Goal: Information Seeking & Learning: Learn about a topic

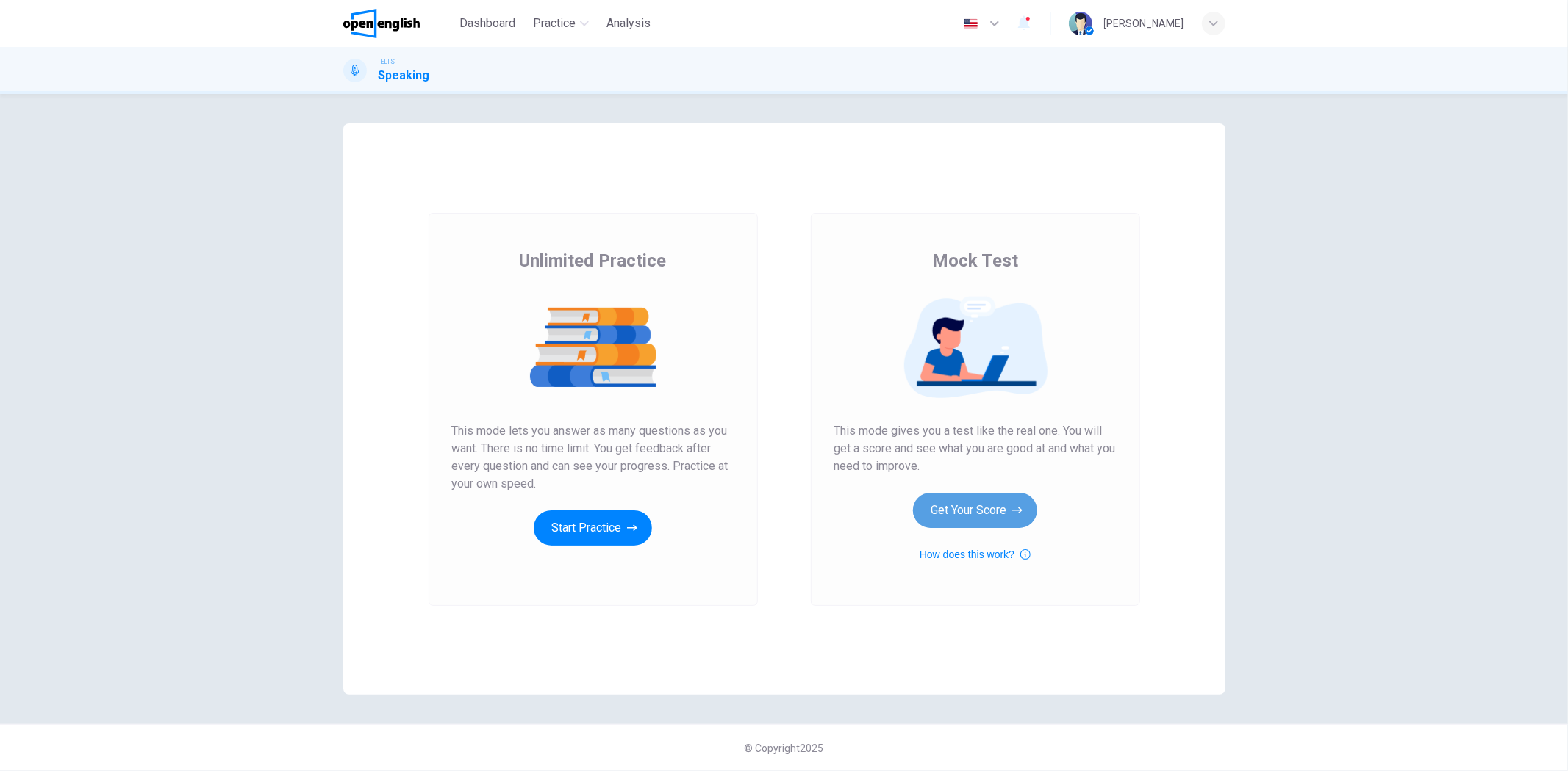
click at [960, 506] on button "Get Your Score" at bounding box center [975, 510] width 124 height 35
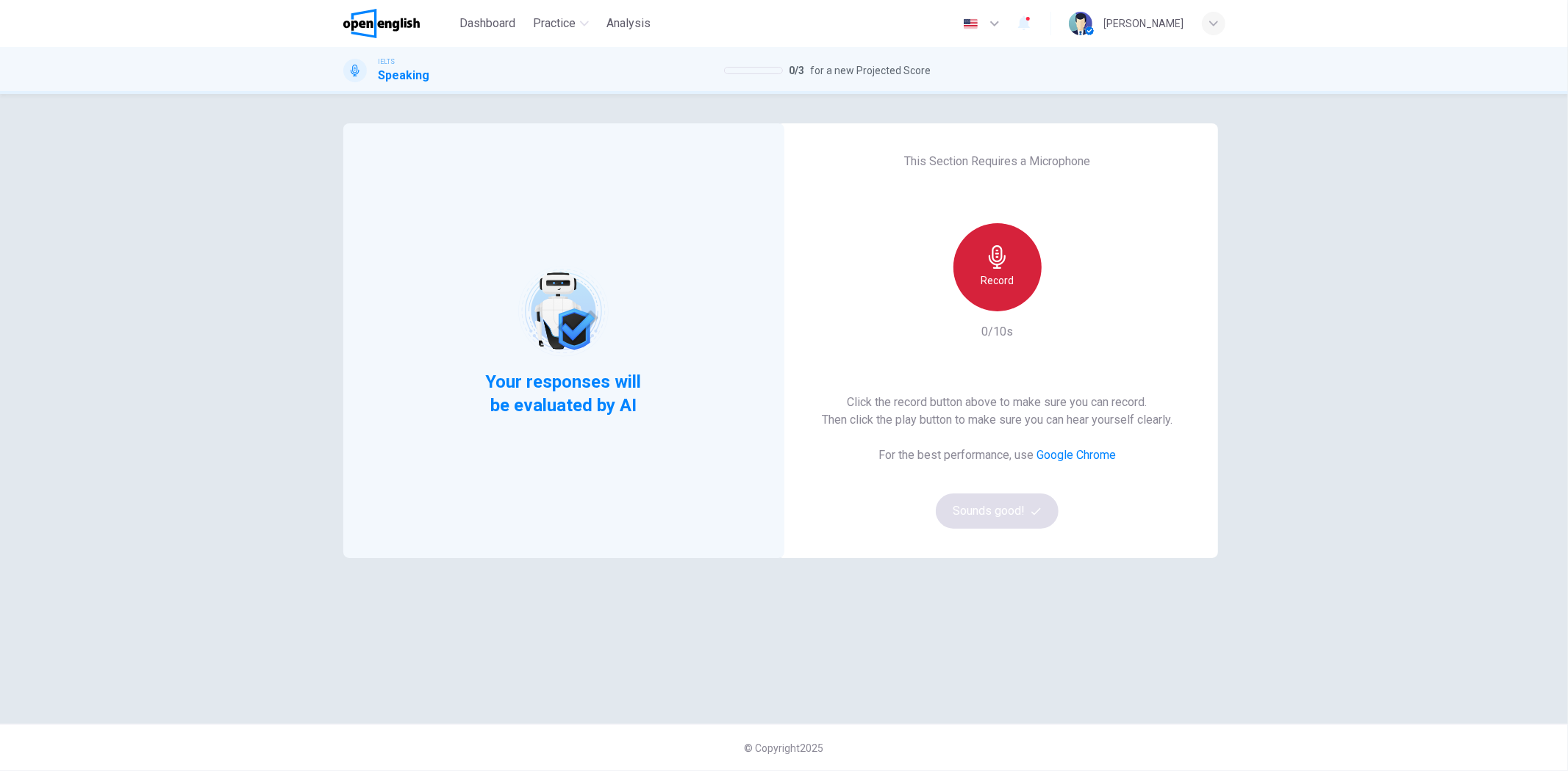
click at [994, 277] on h6 "Record" at bounding box center [997, 280] width 33 height 17
click at [1067, 302] on icon "button" at bounding box center [1064, 299] width 15 height 15
click at [1035, 517] on button "Sounds good!" at bounding box center [997, 511] width 123 height 35
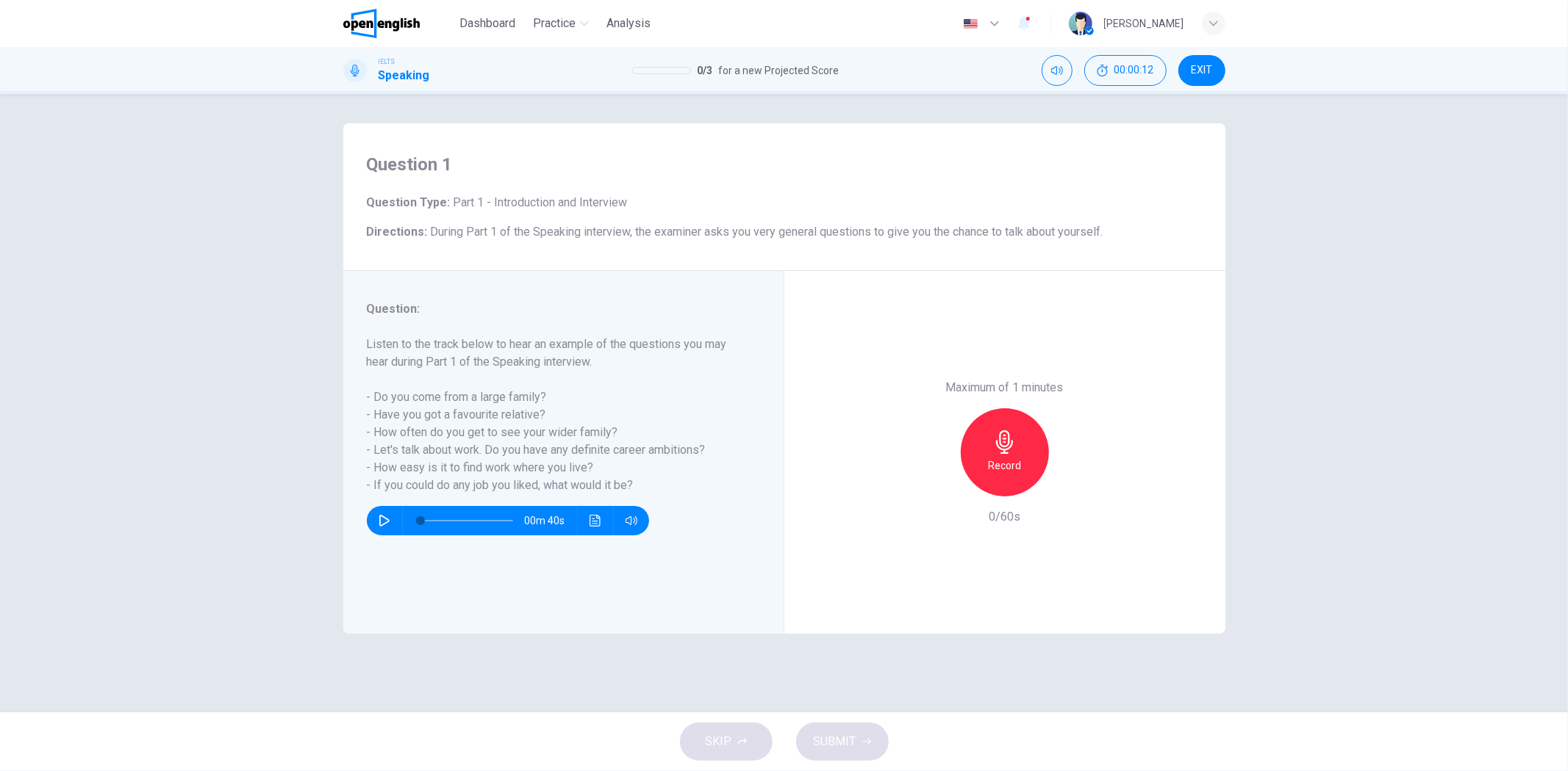
click at [383, 526] on icon "button" at bounding box center [384, 521] width 12 height 12
type input "*"
click at [1009, 464] on h6 "Record" at bounding box center [1004, 466] width 33 height 17
click at [998, 433] on icon "button" at bounding box center [1005, 442] width 24 height 24
click at [862, 739] on icon "button" at bounding box center [866, 741] width 9 height 9
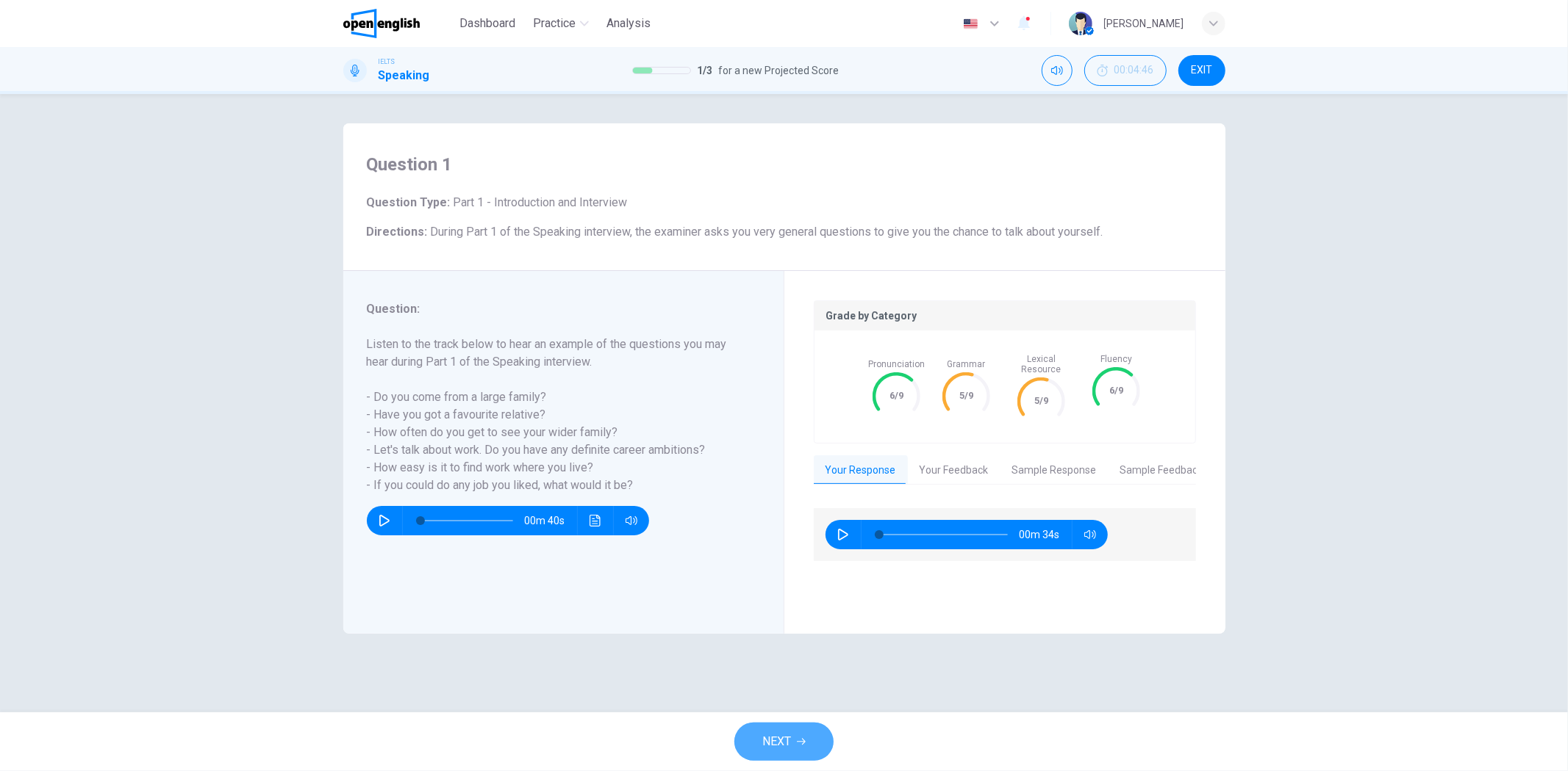
click at [767, 745] on span "NEXT" at bounding box center [776, 742] width 28 height 20
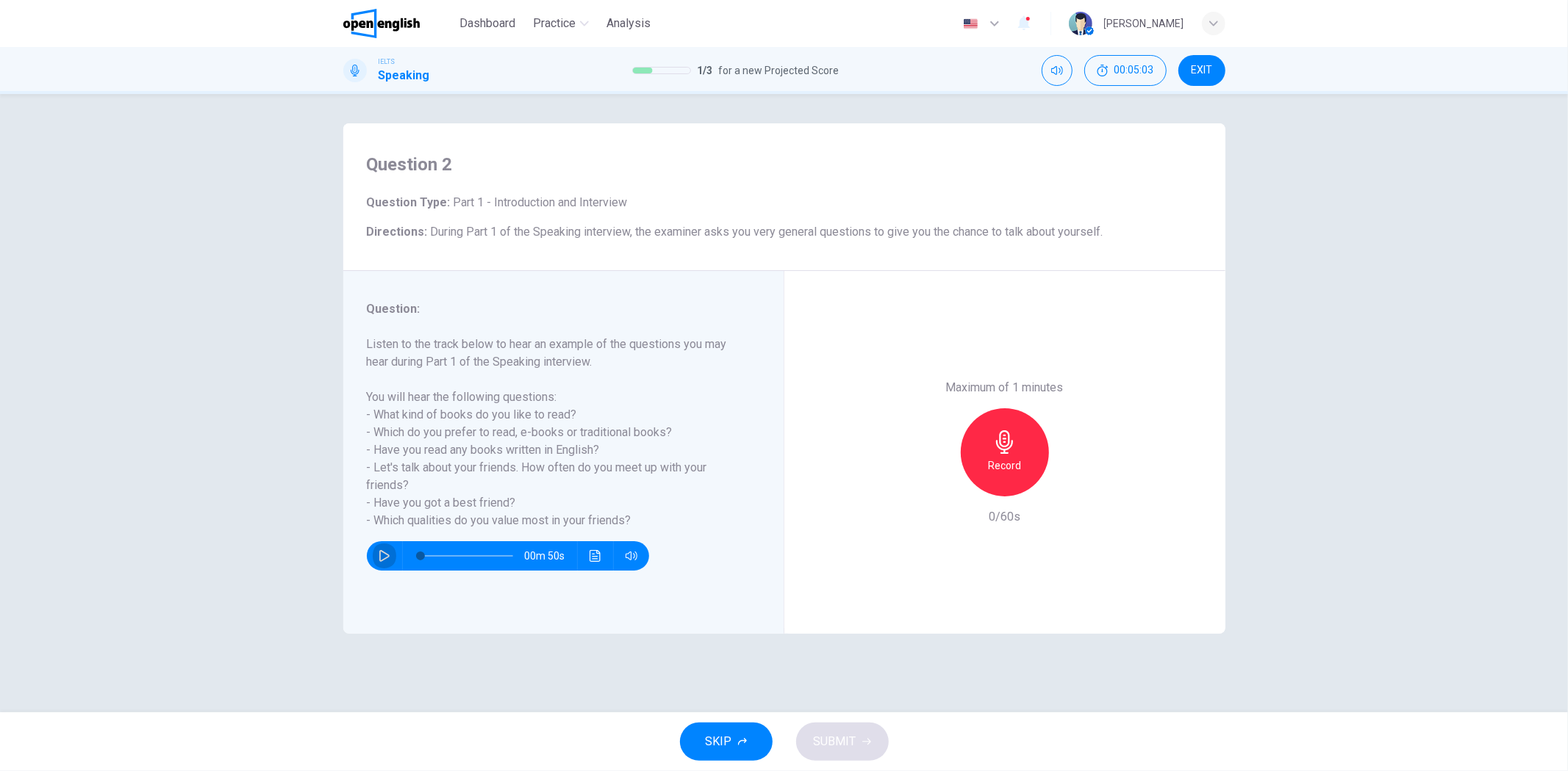
click at [383, 554] on icon "button" at bounding box center [384, 556] width 12 height 12
click at [371, 561] on div "00m 45s" at bounding box center [507, 556] width 282 height 29
click at [385, 555] on icon "button" at bounding box center [384, 556] width 8 height 9
click at [987, 464] on h6 "Record" at bounding box center [1004, 466] width 33 height 17
click at [987, 464] on div "Stop" at bounding box center [1005, 452] width 88 height 88
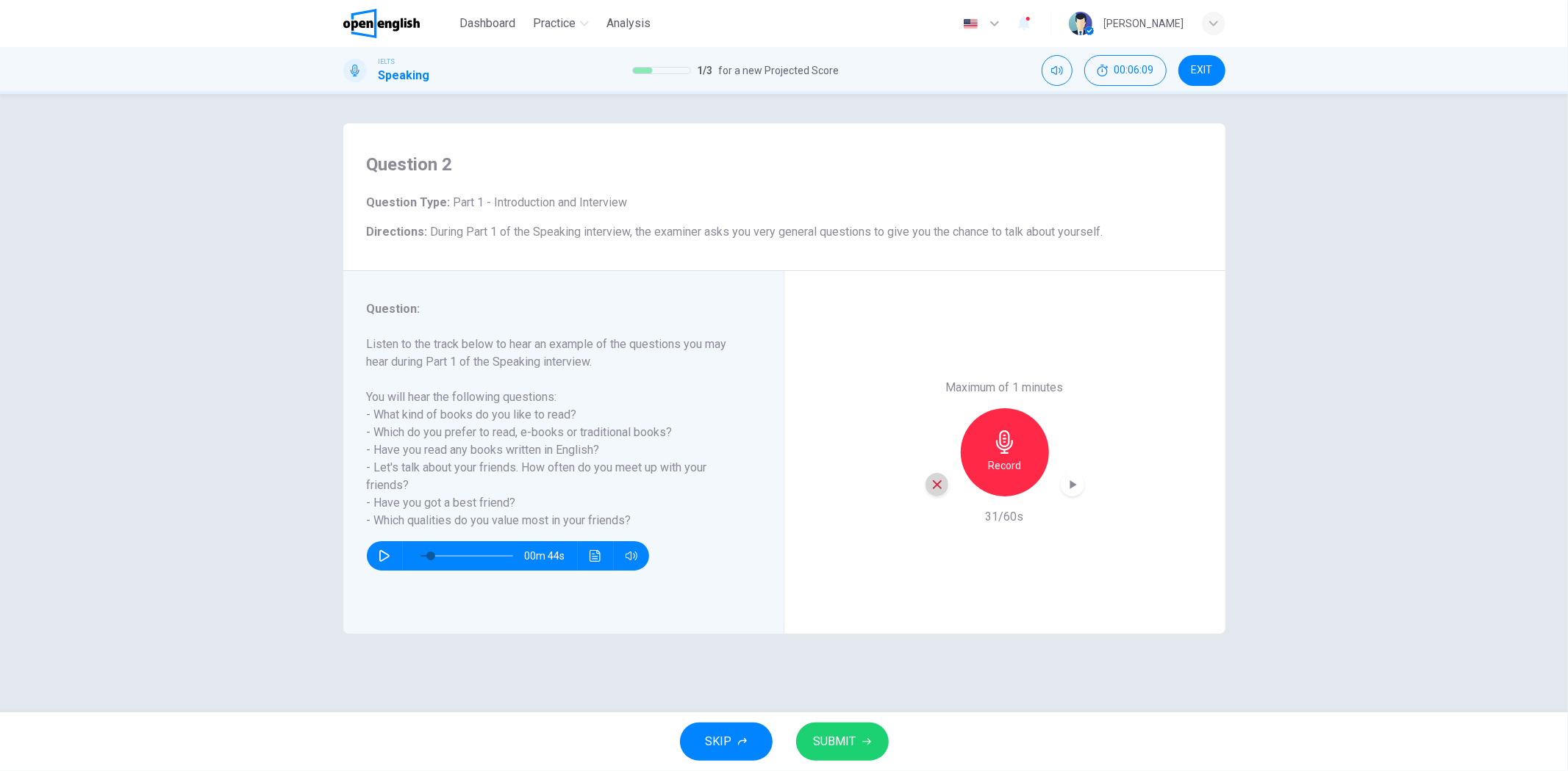
click at [929, 484] on div "button" at bounding box center [937, 485] width 24 height 24
click at [1017, 451] on div "Record" at bounding box center [1005, 452] width 88 height 88
click at [1017, 451] on div "Stop" at bounding box center [1005, 452] width 88 height 88
click at [945, 488] on div "button" at bounding box center [937, 485] width 24 height 24
drag, startPoint x: 535, startPoint y: 460, endPoint x: 592, endPoint y: 466, distance: 57.3
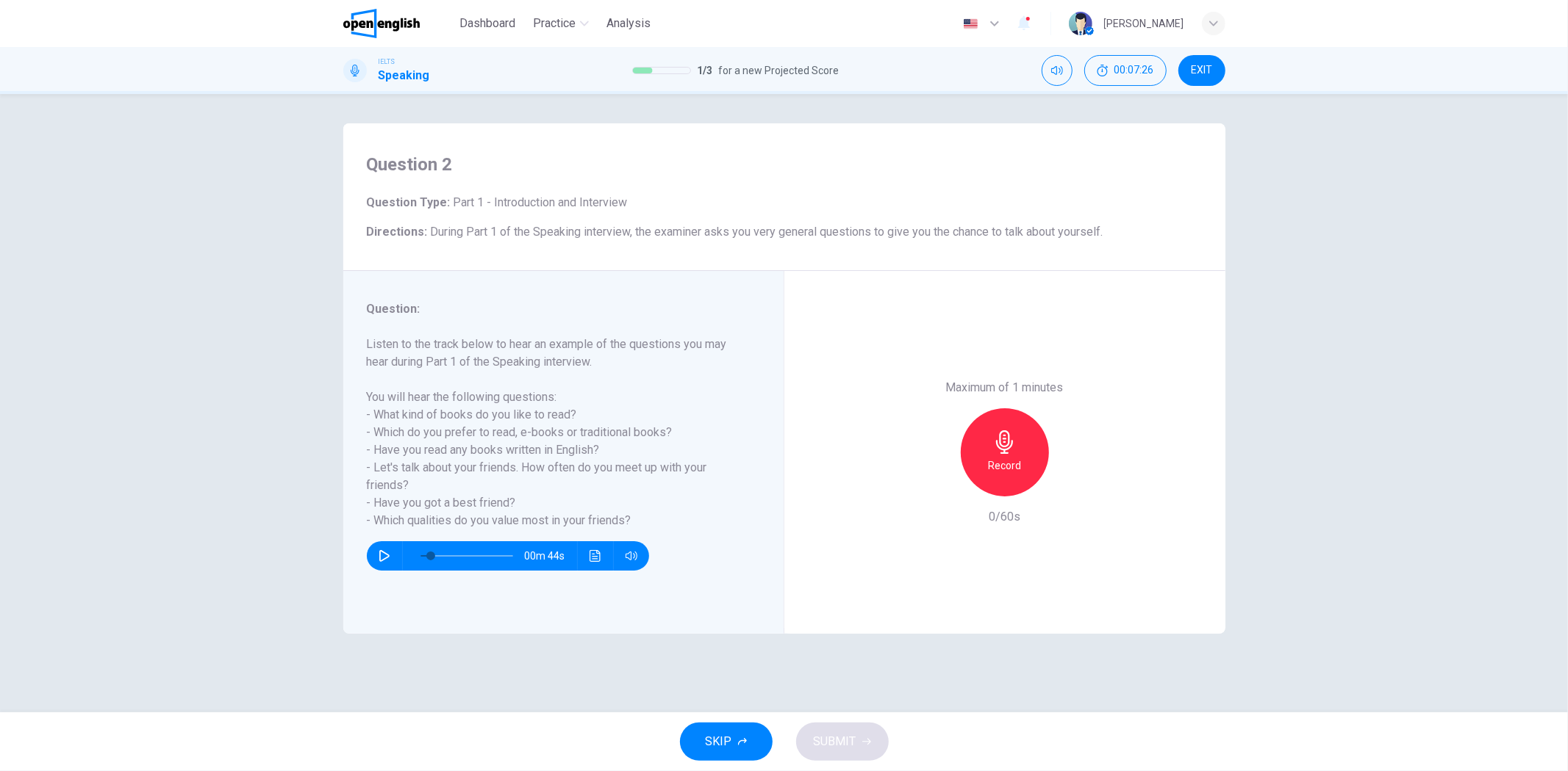
click at [591, 466] on h6 "Listen to the track below to hear an example of the questions you may hear duri…" at bounding box center [555, 433] width 376 height 194
click at [1010, 439] on icon "button" at bounding box center [1005, 442] width 24 height 24
click at [1009, 464] on h6 "Stop" at bounding box center [1005, 466] width 22 height 17
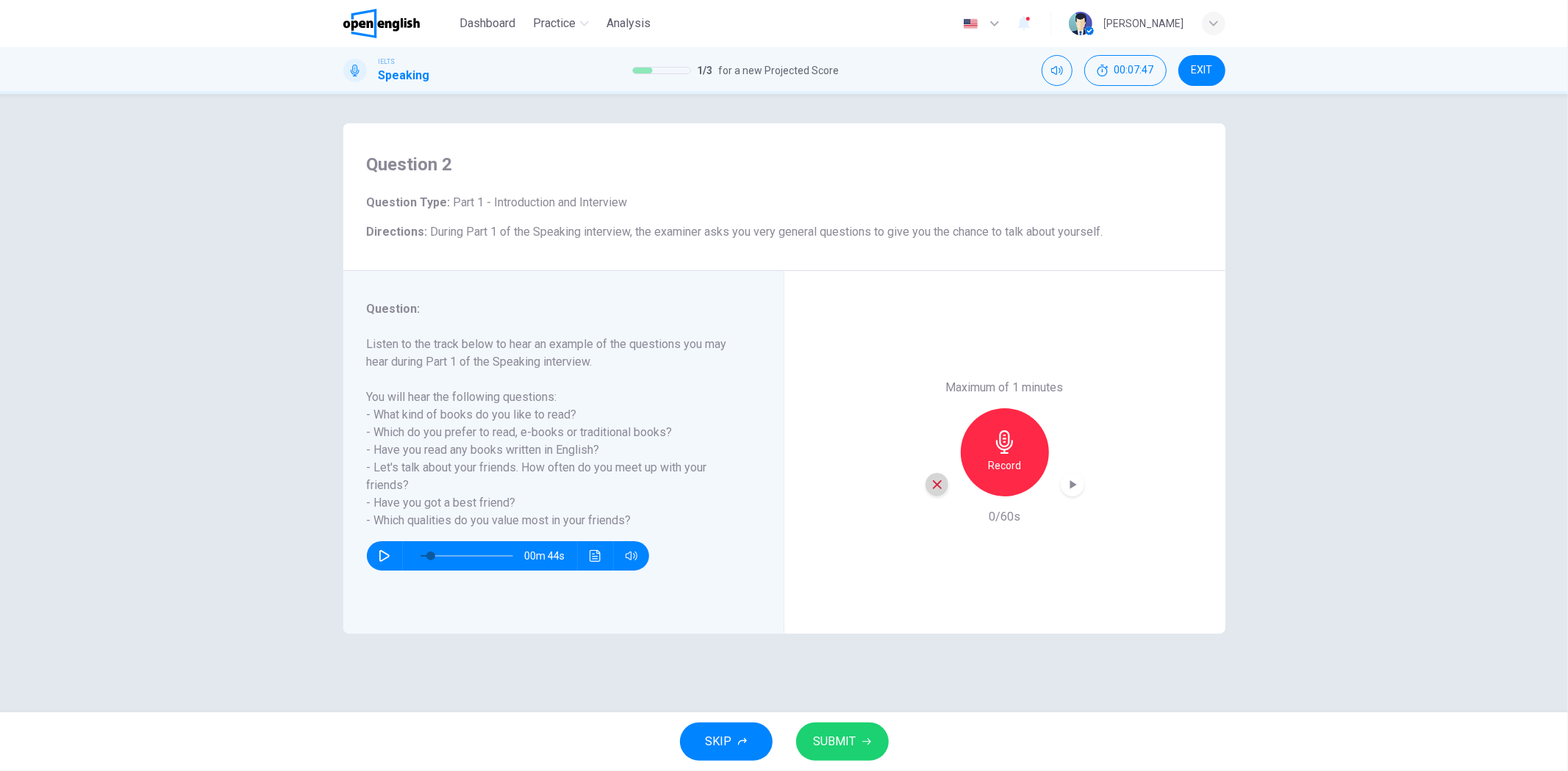
click at [929, 493] on div "button" at bounding box center [937, 485] width 24 height 24
click at [1002, 447] on icon "button" at bounding box center [1005, 442] width 24 height 24
click at [1071, 487] on icon "button" at bounding box center [1072, 484] width 6 height 9
click at [1071, 487] on icon "button" at bounding box center [1072, 484] width 15 height 15
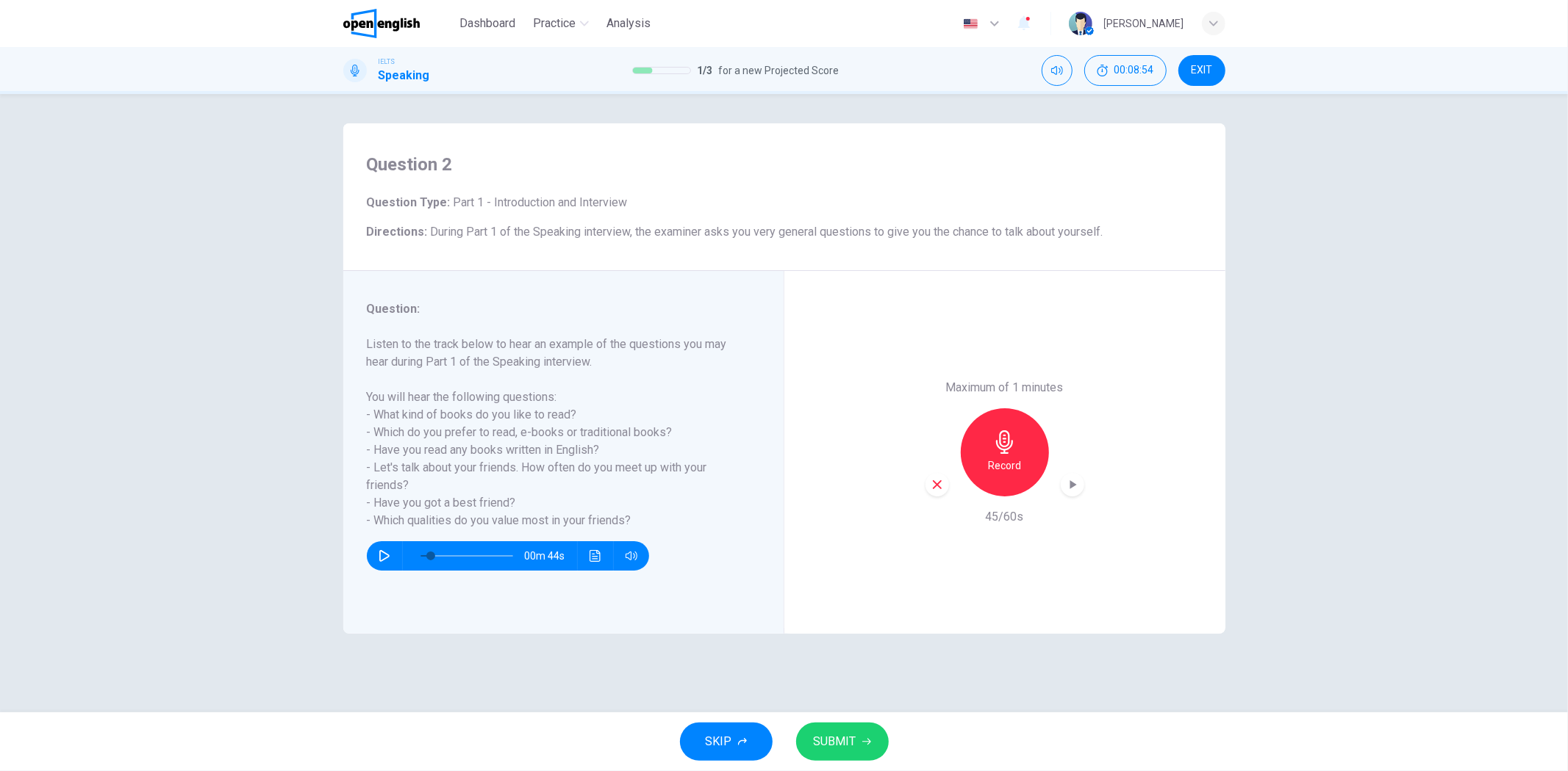
click at [836, 740] on span "SUBMIT" at bounding box center [835, 742] width 42 height 20
type input "*"
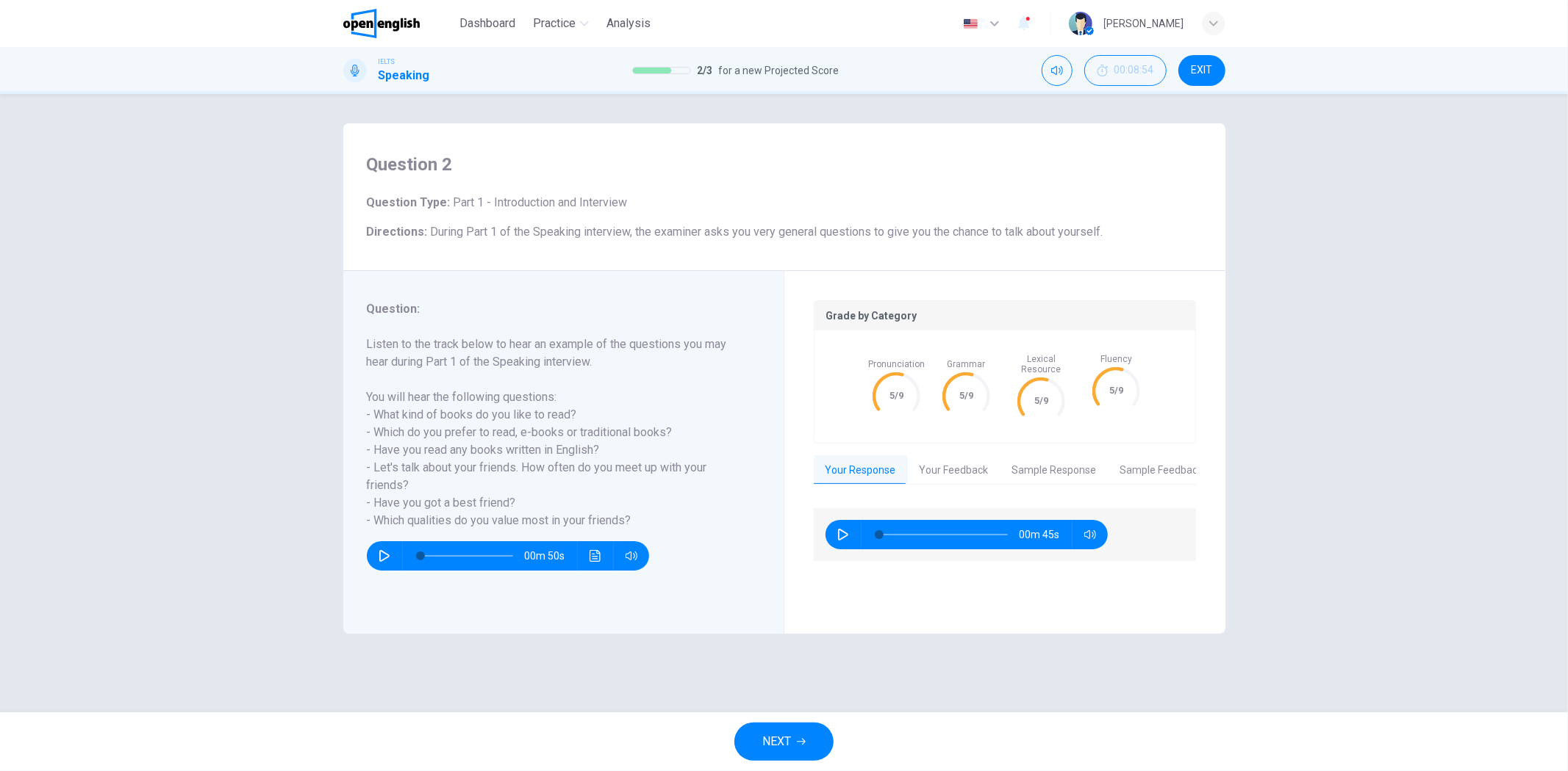
click at [804, 746] on icon "button" at bounding box center [800, 741] width 9 height 9
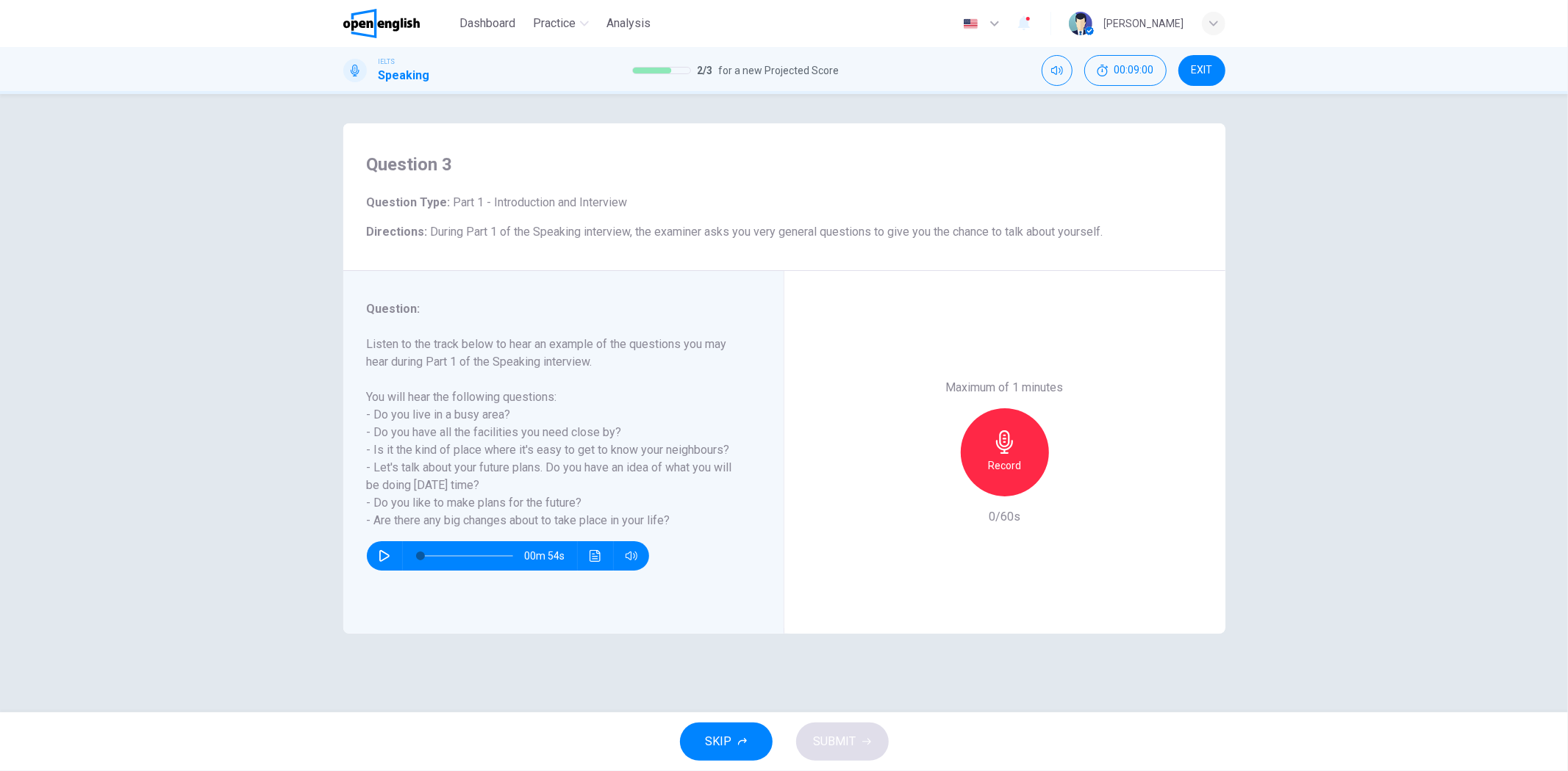
drag, startPoint x: 454, startPoint y: 427, endPoint x: 607, endPoint y: 438, distance: 153.4
click at [607, 438] on h6 "Listen to the track below to hear an example of the questions you may hear duri…" at bounding box center [555, 433] width 376 height 194
click at [735, 744] on button "SKIP" at bounding box center [726, 742] width 93 height 38
